Goal: Navigation & Orientation: Find specific page/section

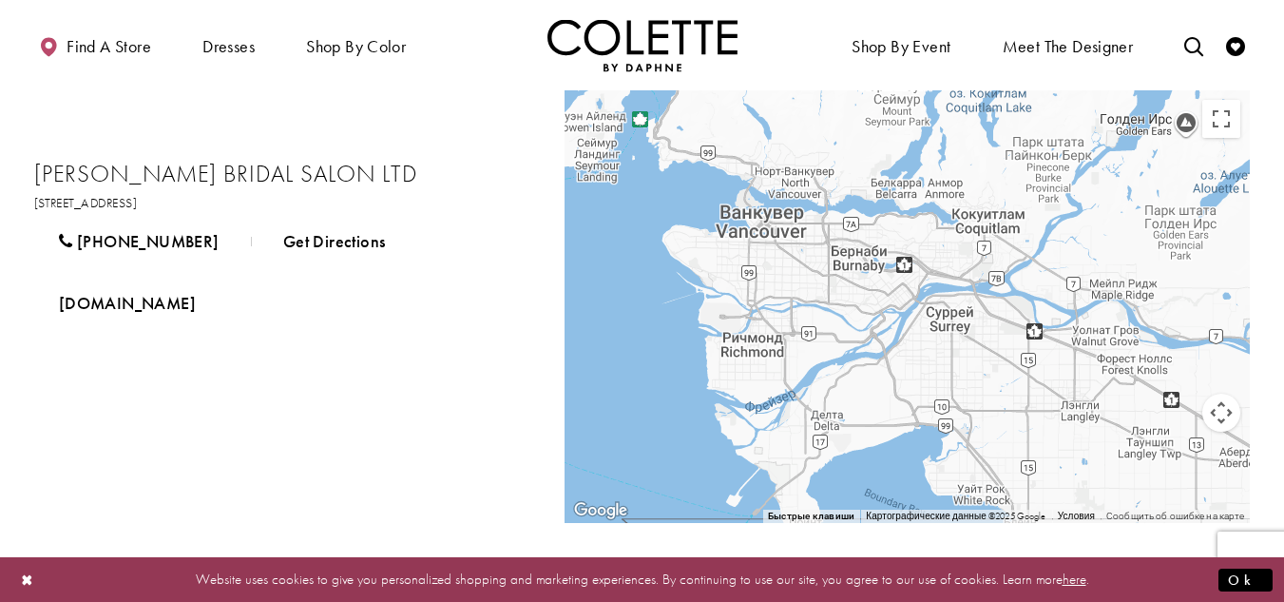
click at [416, 267] on div "+16045401968 Get Directions lisasbridal.com" at bounding box center [281, 272] width 508 height 124
click at [634, 33] on img "Visit Home Page" at bounding box center [642, 45] width 190 height 52
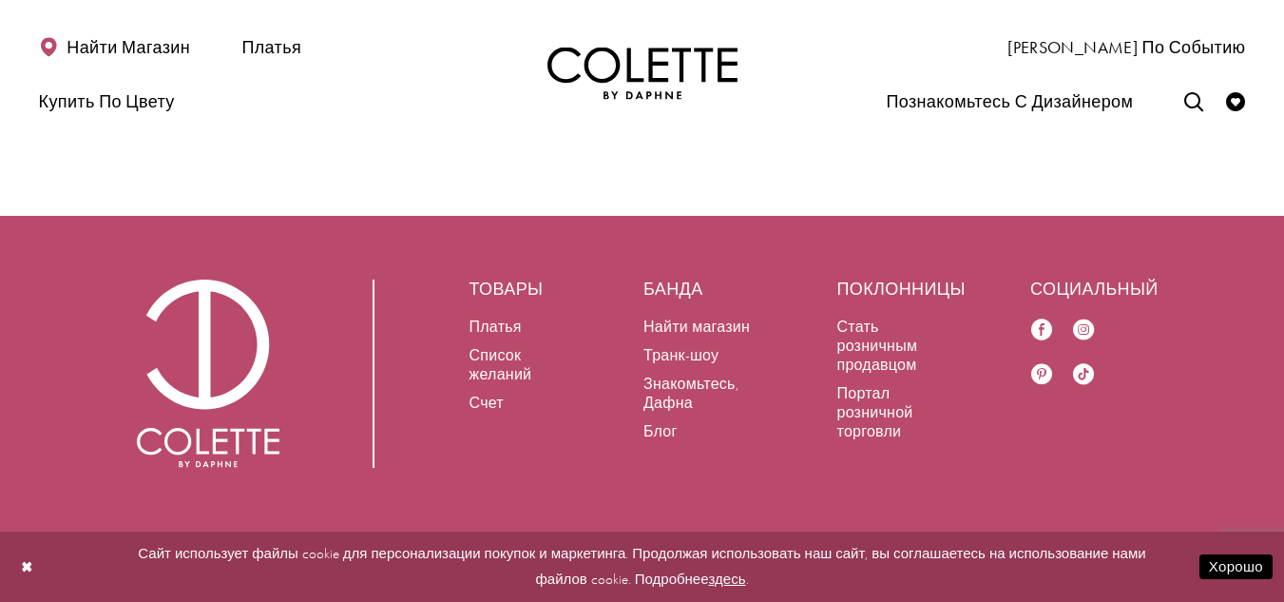
scroll to position [3543, 0]
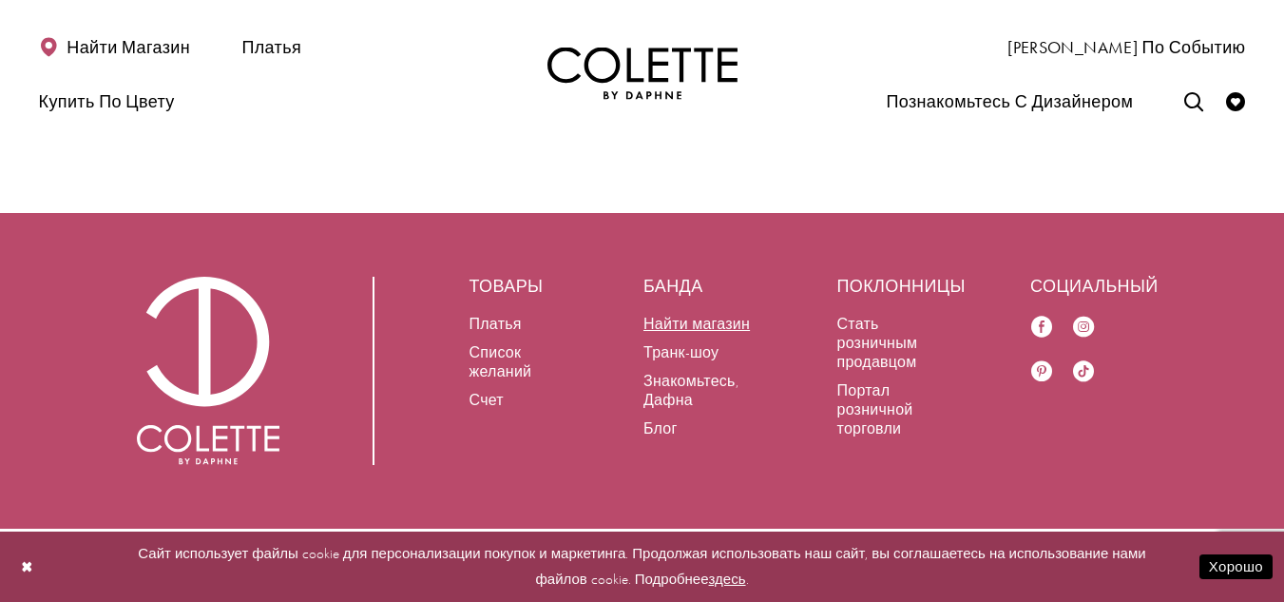
click at [699, 328] on font "Найти магазин" at bounding box center [696, 324] width 106 height 20
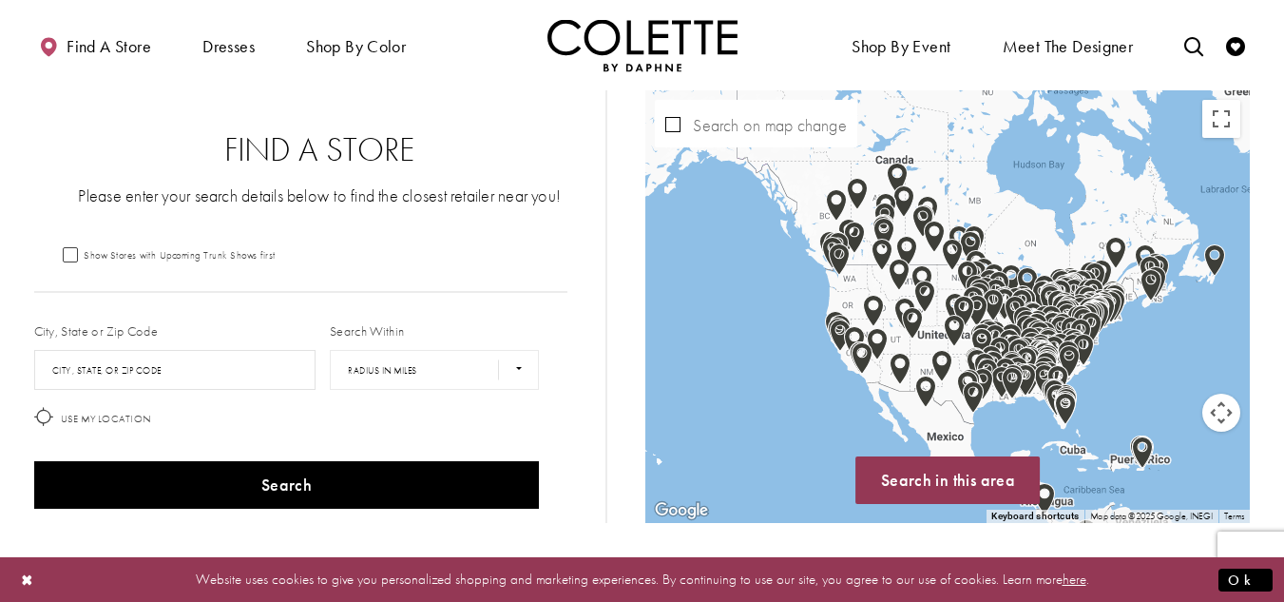
drag, startPoint x: 1043, startPoint y: 200, endPoint x: 983, endPoint y: 520, distance: 325.8
click at [983, 520] on div "Use ctrl + scroll to zoom the map Keyboard shortcuts Map Data Map data ©2025 Go…" at bounding box center [947, 306] width 604 height 432
click at [878, 311] on img "Map with store locations" at bounding box center [873, 311] width 21 height 32
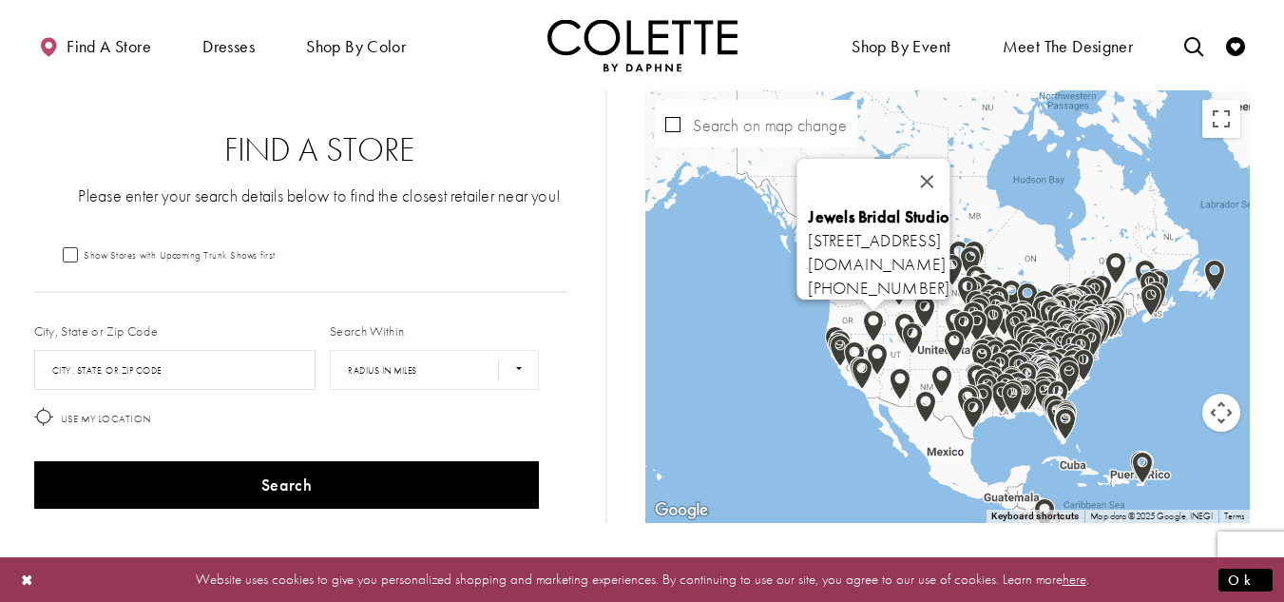
click at [918, 331] on img "Map with store locations" at bounding box center [912, 338] width 21 height 32
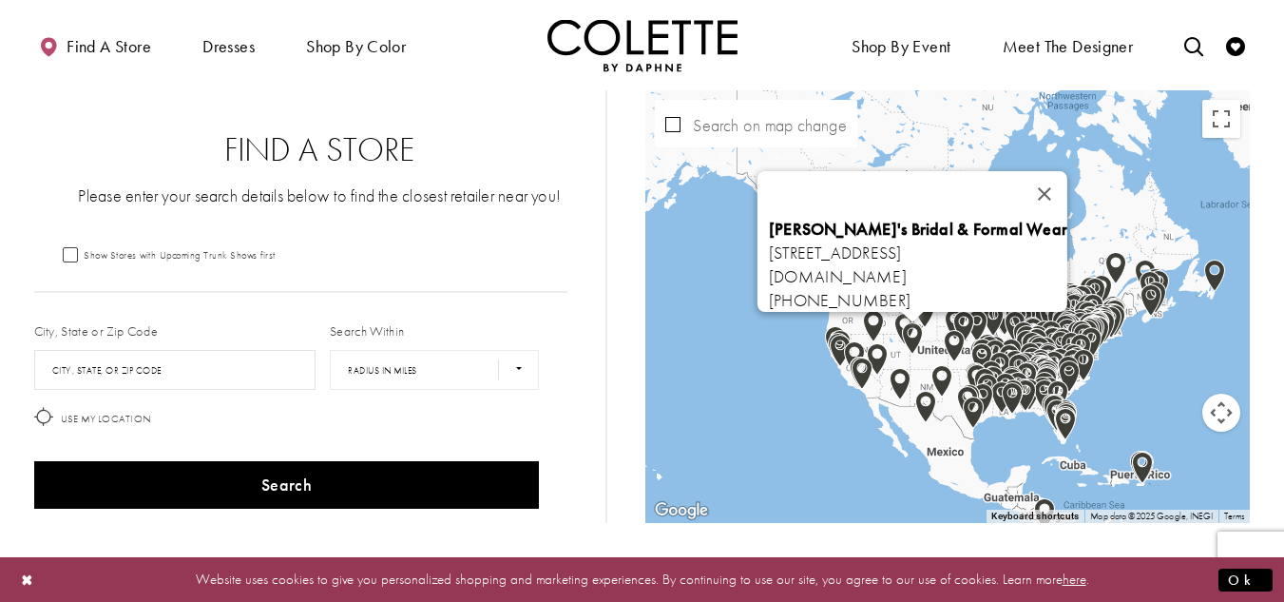
click at [604, 46] on img "Visit Home Page" at bounding box center [642, 45] width 190 height 52
